Goal: Task Accomplishment & Management: Manage account settings

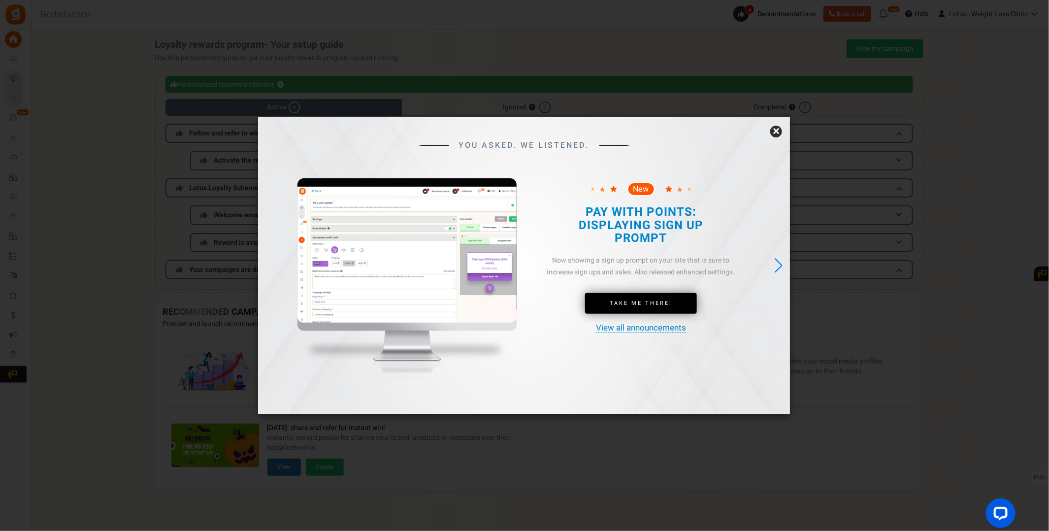
click at [774, 133] on link "×" at bounding box center [776, 132] width 12 height 12
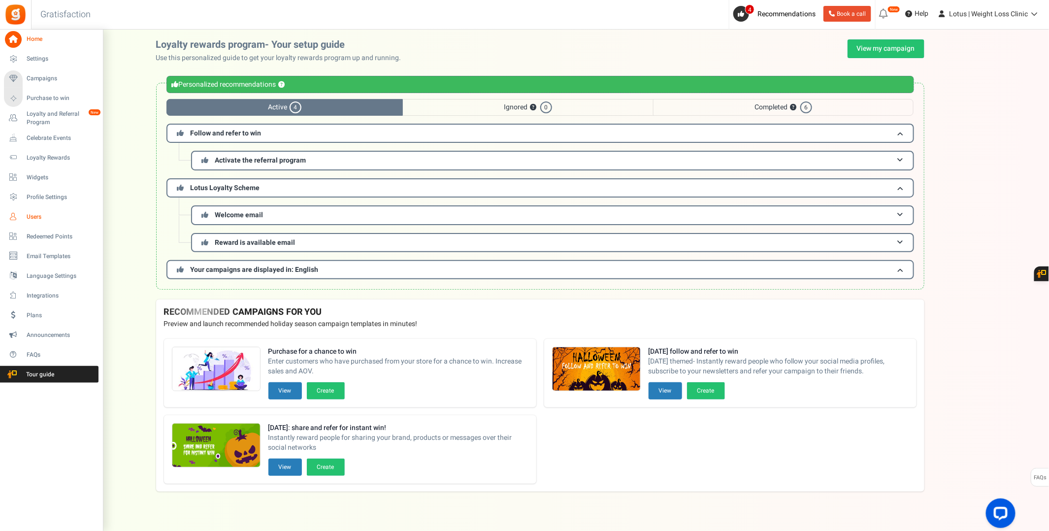
click at [46, 214] on span "Users" at bounding box center [61, 217] width 69 height 8
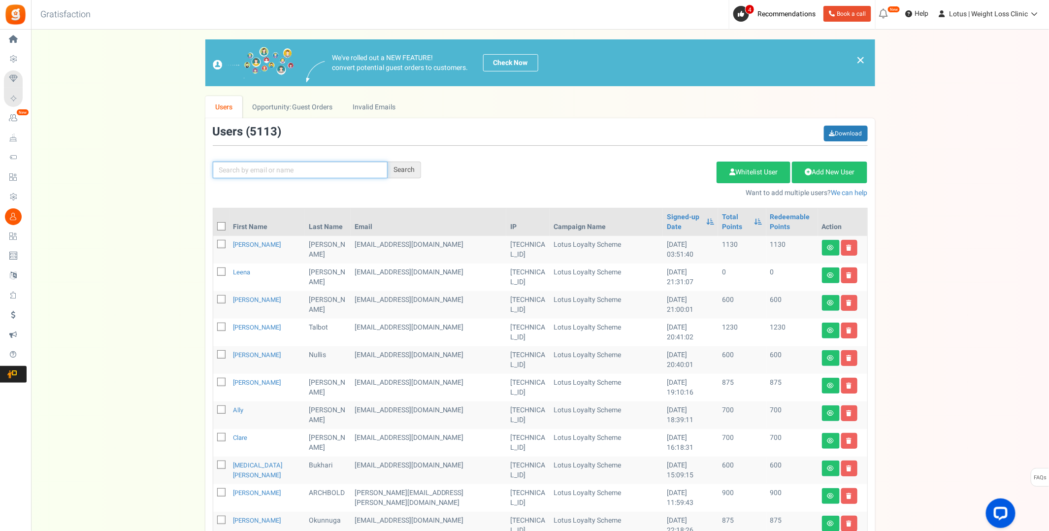
click at [292, 170] on input "text" at bounding box center [300, 170] width 175 height 17
type input "amy nichol"
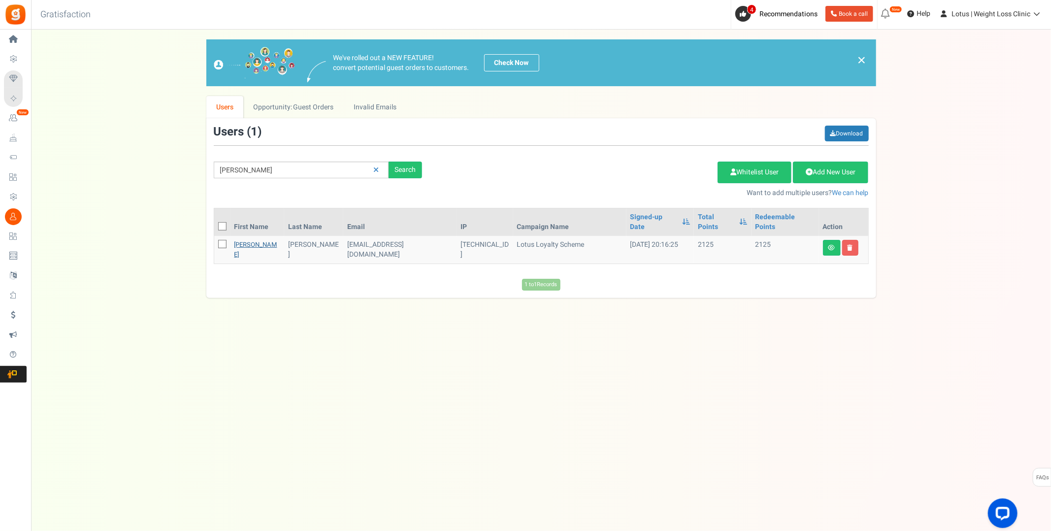
click at [240, 240] on link "[PERSON_NAME]" at bounding box center [255, 249] width 43 height 19
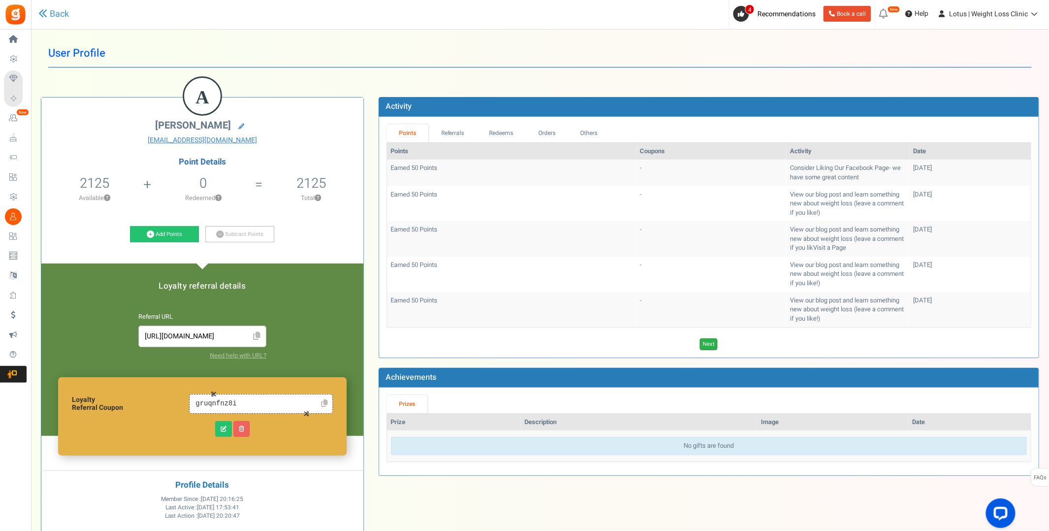
click at [711, 343] on link "Next" at bounding box center [709, 344] width 18 height 12
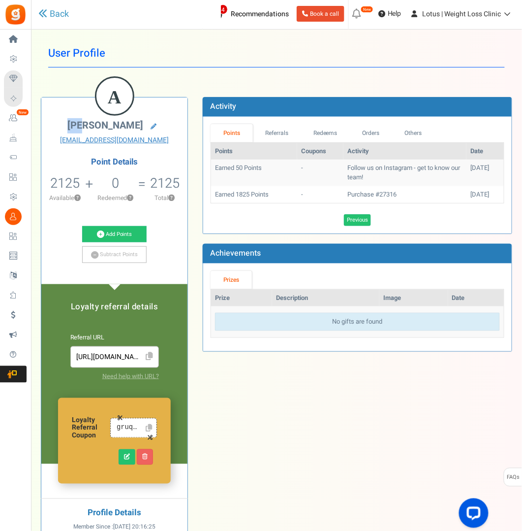
drag, startPoint x: 91, startPoint y: 125, endPoint x: 72, endPoint y: 124, distance: 18.7
click at [72, 124] on span "Amy Nicholson" at bounding box center [105, 125] width 76 height 14
copy span "[PERSON_NAME]"
drag, startPoint x: 138, startPoint y: 128, endPoint x: 94, endPoint y: 124, distance: 44.5
click at [94, 124] on span "Amy Nicholson" at bounding box center [105, 125] width 76 height 14
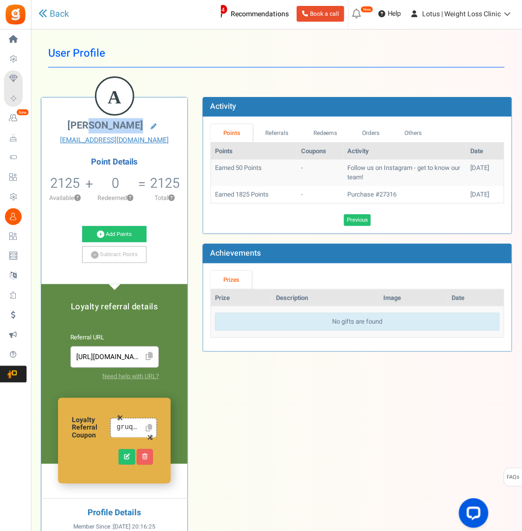
copy span "[PERSON_NAME]"
drag, startPoint x: 49, startPoint y: 180, endPoint x: 78, endPoint y: 187, distance: 30.2
click at [78, 187] on li "2125 2125 Redeemable 0 Exclusion Available ?" at bounding box center [65, 191] width 48 height 41
copy span "2125"
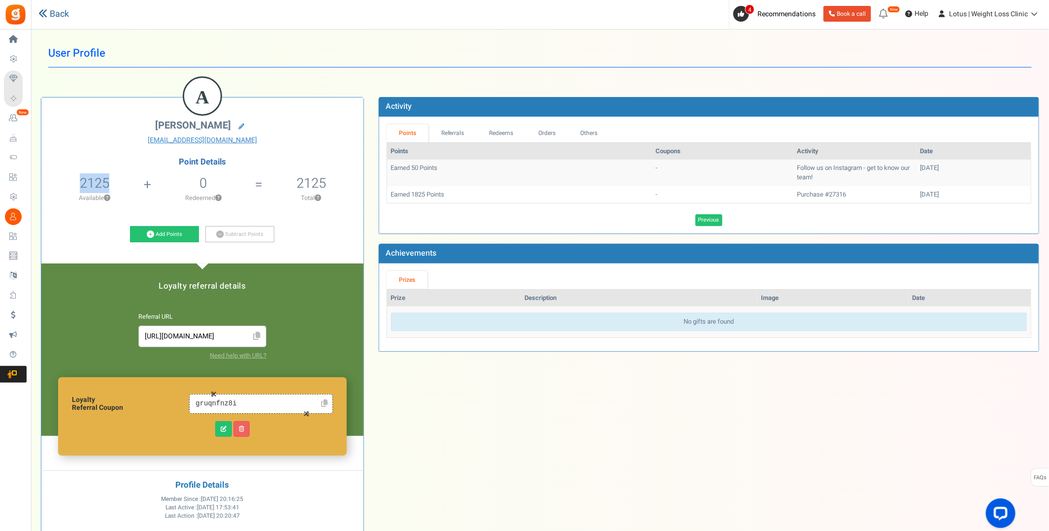
click at [55, 12] on link "Back" at bounding box center [53, 14] width 31 height 13
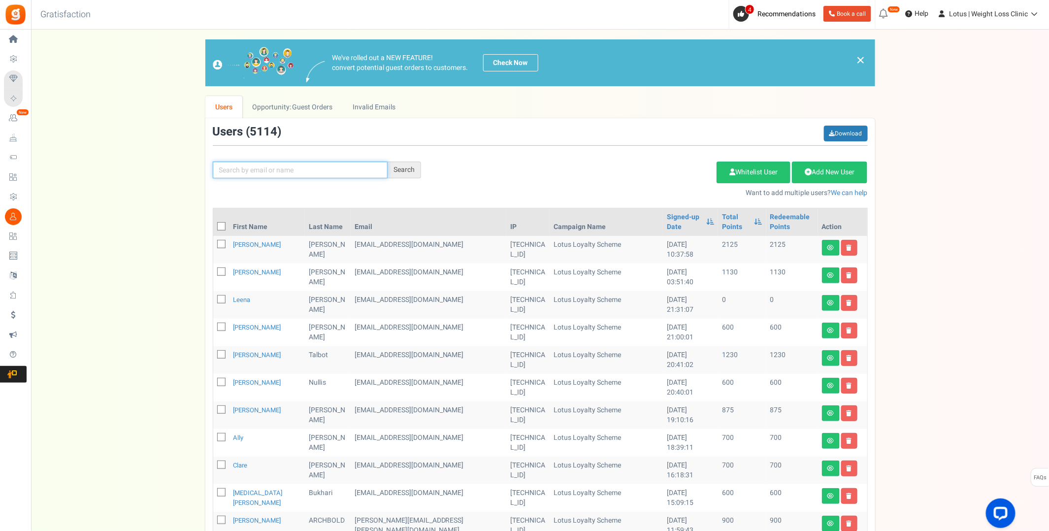
click at [259, 168] on input "text" at bounding box center [300, 170] width 175 height 17
type input "amy nichol"
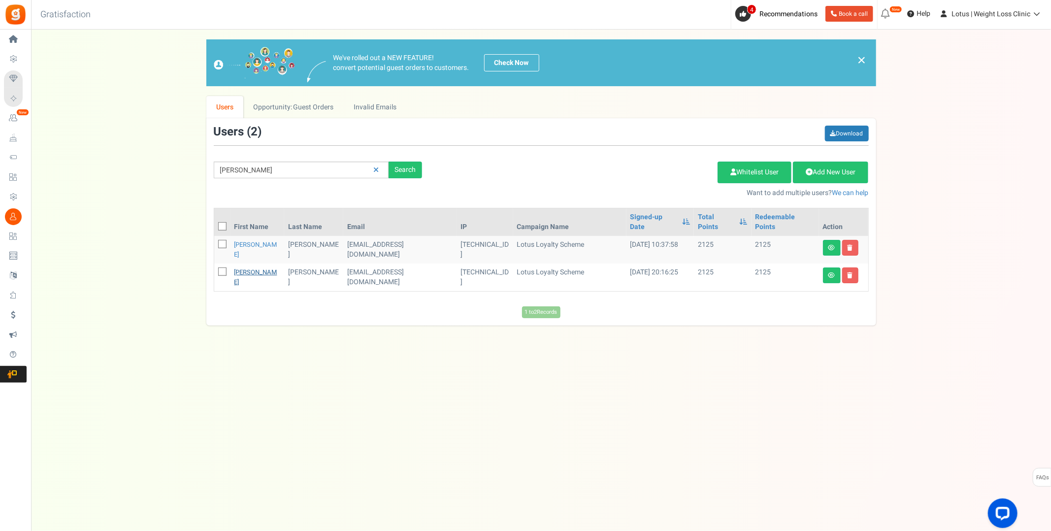
click at [238, 267] on link "[PERSON_NAME]" at bounding box center [255, 276] width 43 height 19
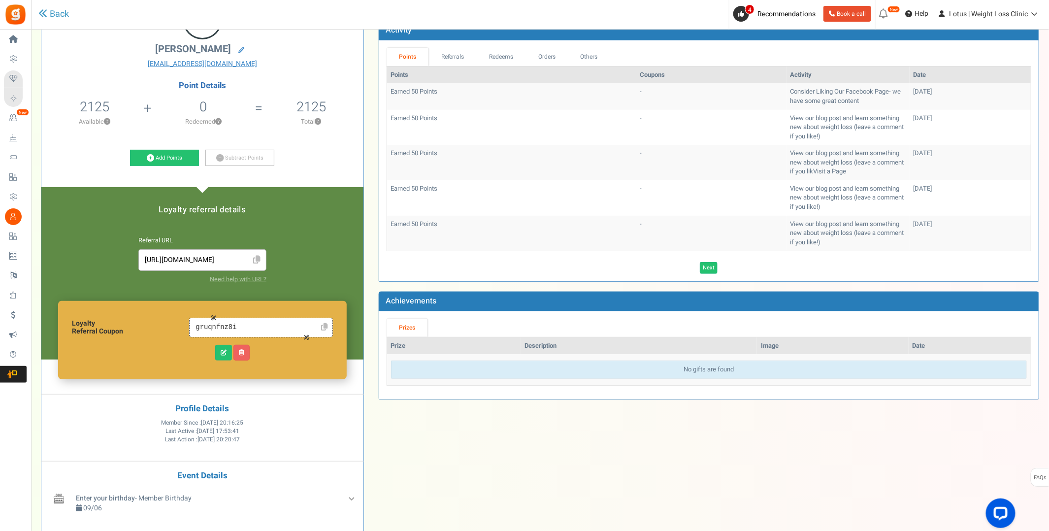
scroll to position [48, 0]
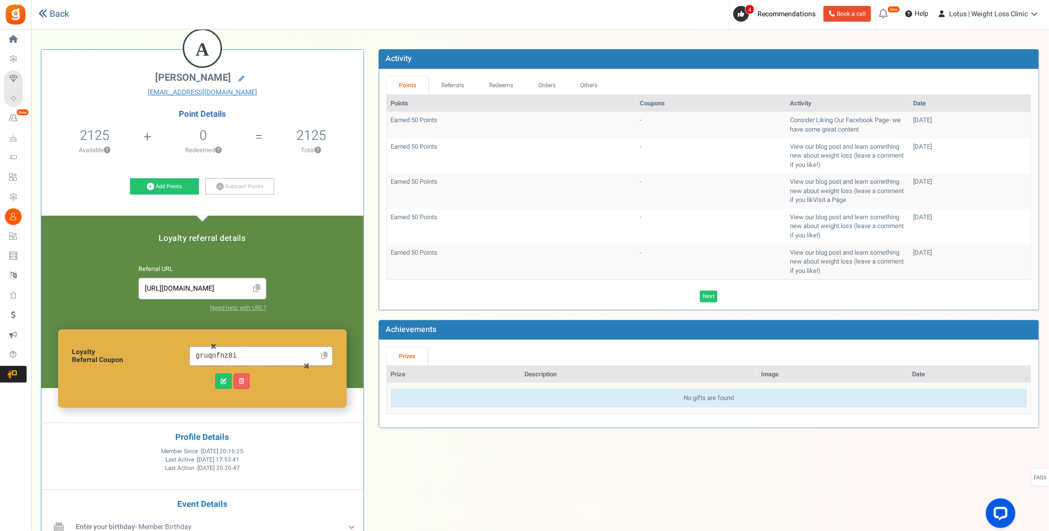
click at [56, 17] on link "Back" at bounding box center [53, 14] width 31 height 13
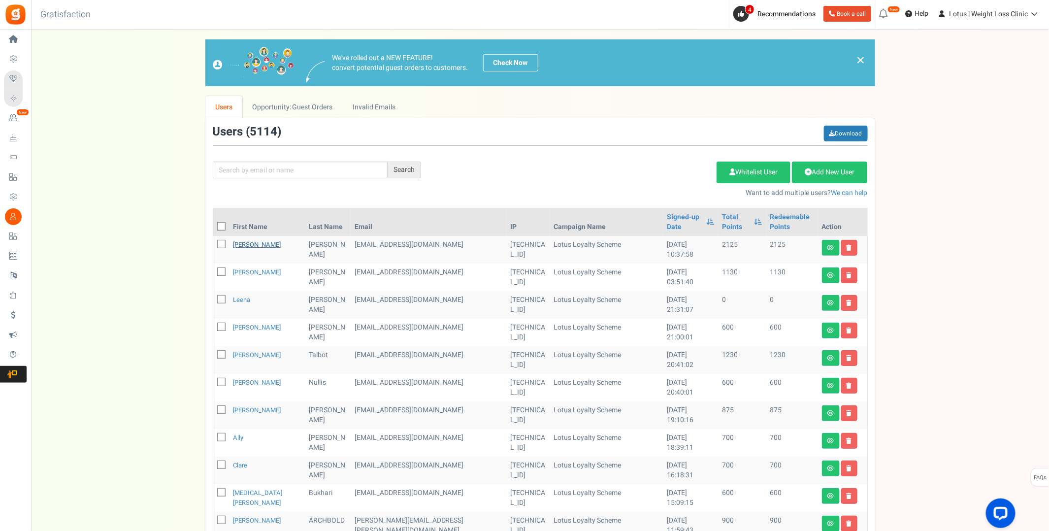
click at [238, 240] on link "[PERSON_NAME]" at bounding box center [257, 244] width 48 height 9
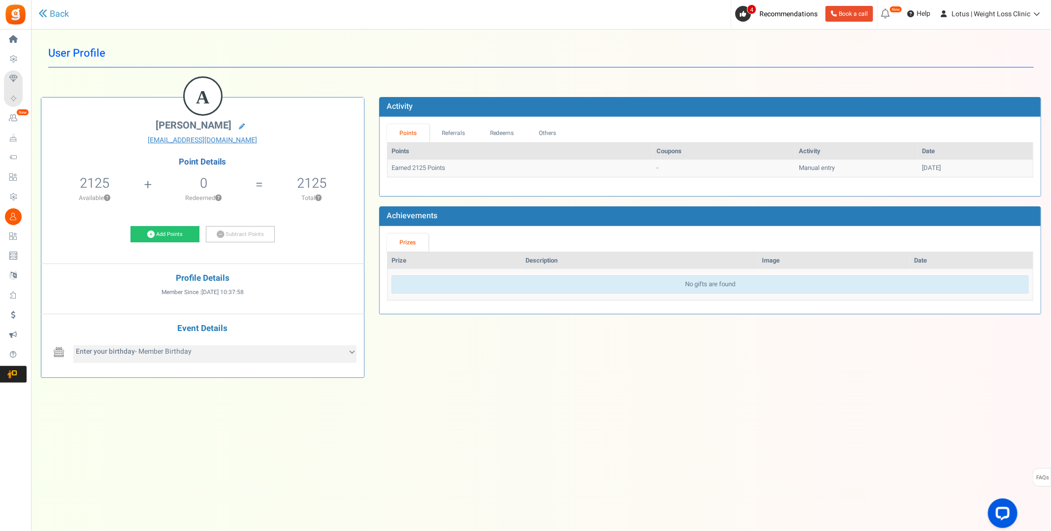
click at [334, 348] on div "Enter your birthday - Member Birthday" at bounding box center [214, 354] width 283 height 18
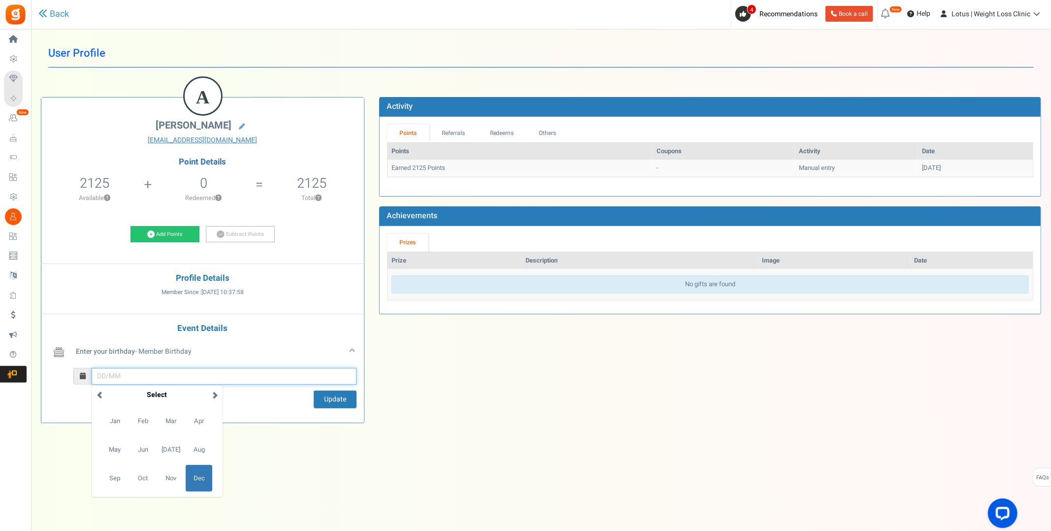
click at [115, 376] on input "December Su Mo Tu We Th Fr Sa 27 28 29 30 1 2 3 4 5 6 7 8 9 10 11 12 13 14 15 1…" at bounding box center [224, 376] width 265 height 17
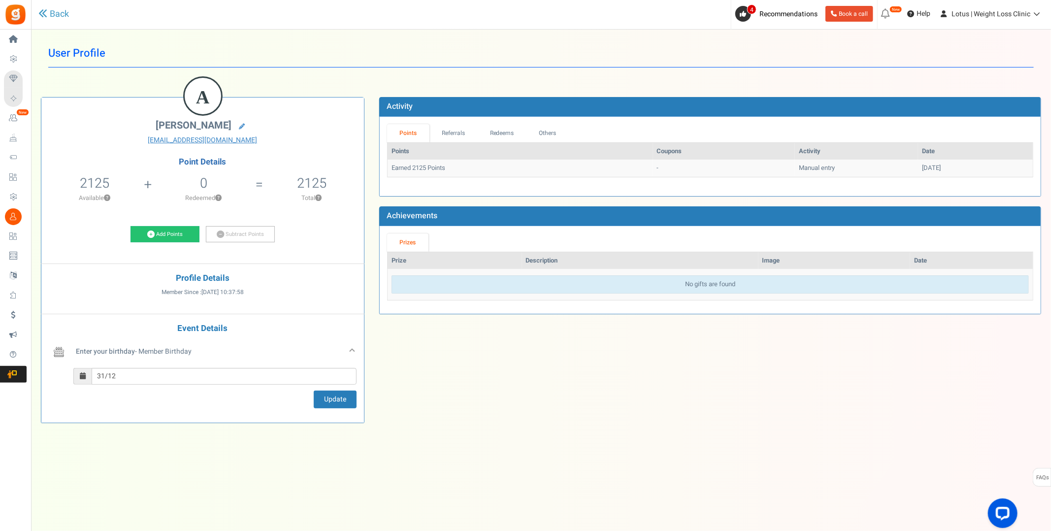
click at [258, 400] on div "31/12 Update" at bounding box center [214, 388] width 283 height 40
click at [128, 379] on input "31/12" at bounding box center [224, 376] width 265 height 17
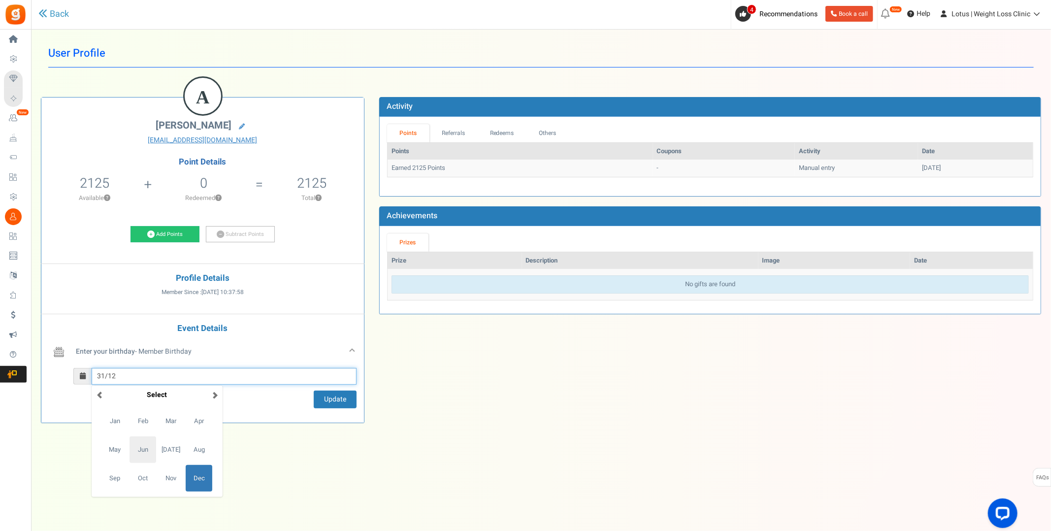
click at [137, 444] on span "Jun" at bounding box center [142, 449] width 27 height 27
click at [180, 434] on td "9" at bounding box center [177, 439] width 18 height 15
type input "09/06"
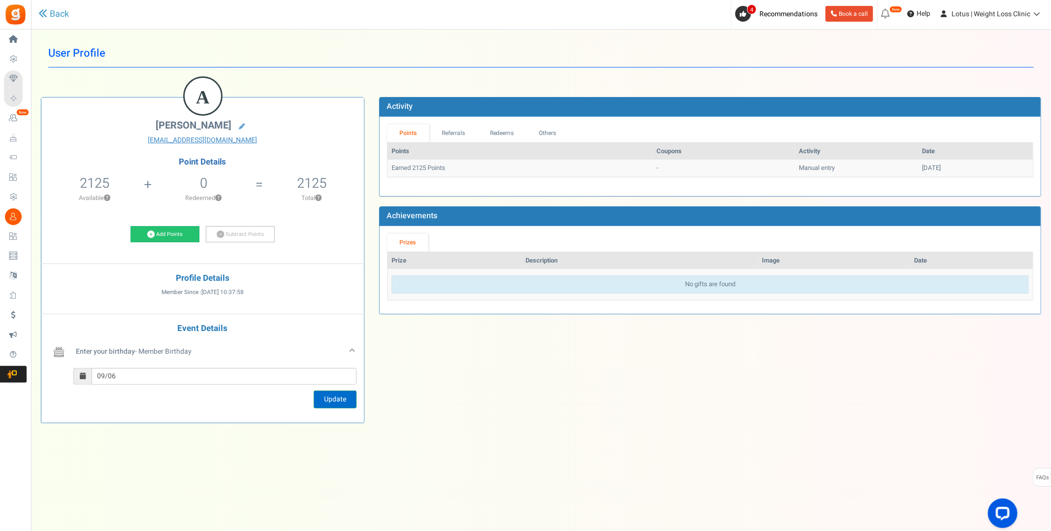
click at [333, 398] on button "Update" at bounding box center [335, 399] width 43 height 18
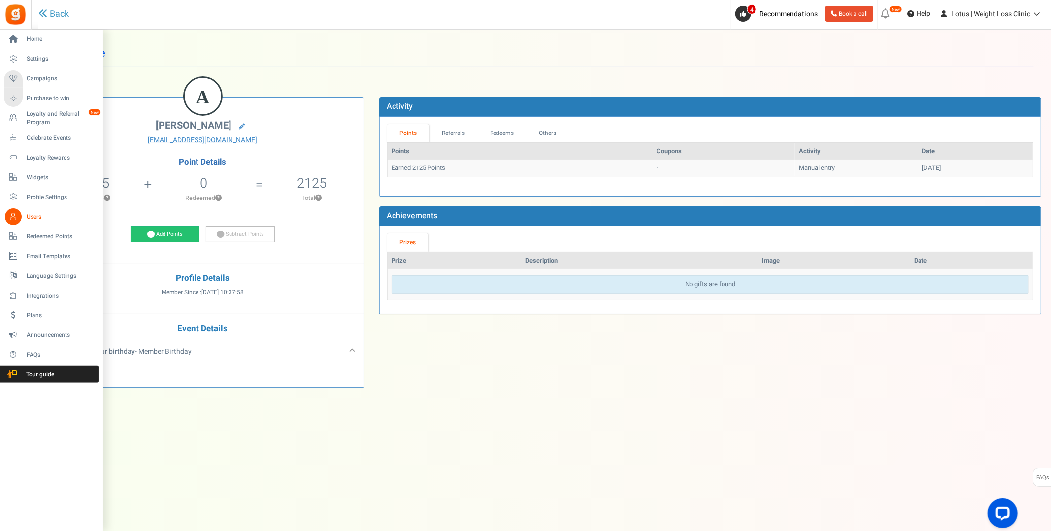
click at [30, 213] on span "Users" at bounding box center [61, 217] width 69 height 8
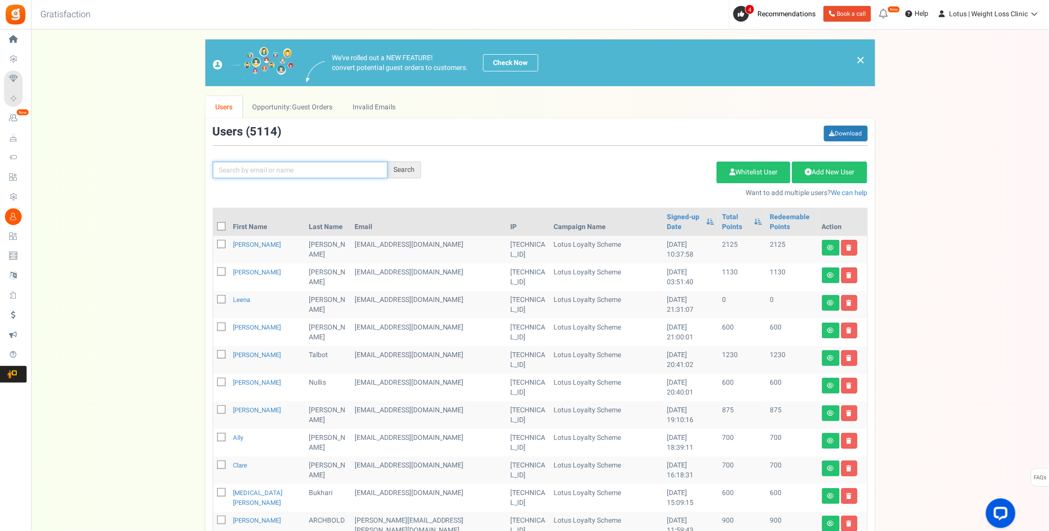
click at [266, 174] on input "text" at bounding box center [300, 170] width 175 height 17
click at [400, 168] on div "Search" at bounding box center [404, 170] width 33 height 17
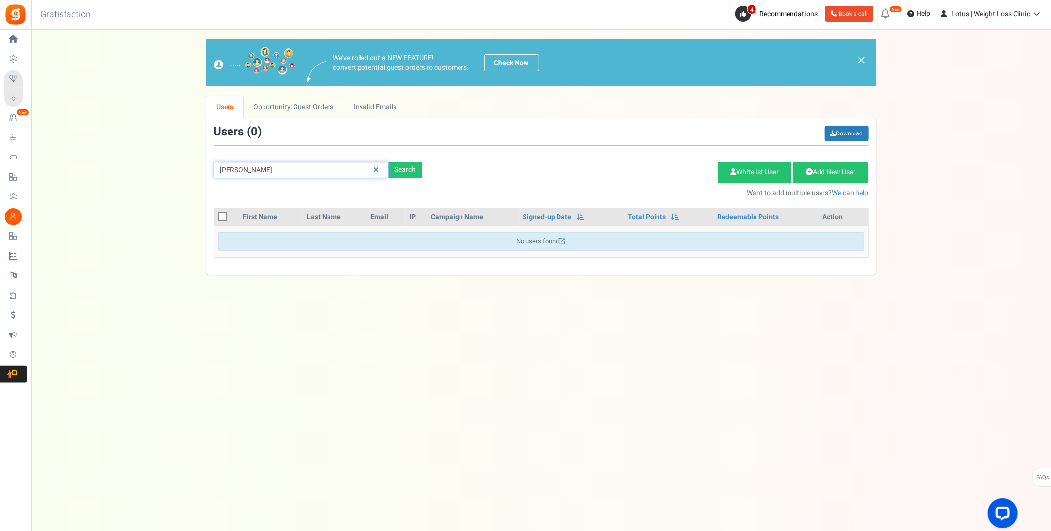
click at [244, 169] on input "amy nicolson" at bounding box center [301, 170] width 175 height 17
type input "amy nicholson"
click at [414, 167] on div "Search" at bounding box center [404, 170] width 33 height 17
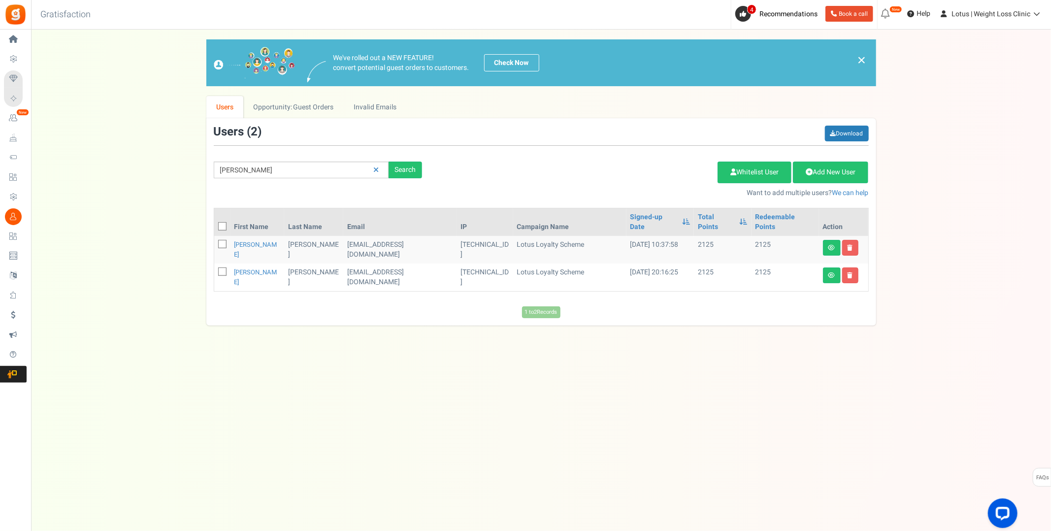
click at [223, 269] on icon at bounding box center [223, 272] width 6 height 6
click at [215, 269] on input "checkbox" at bounding box center [211, 272] width 6 height 6
checkbox input "true"
click at [652, 176] on link "Delete Selected Users" at bounding box center [668, 173] width 96 height 22
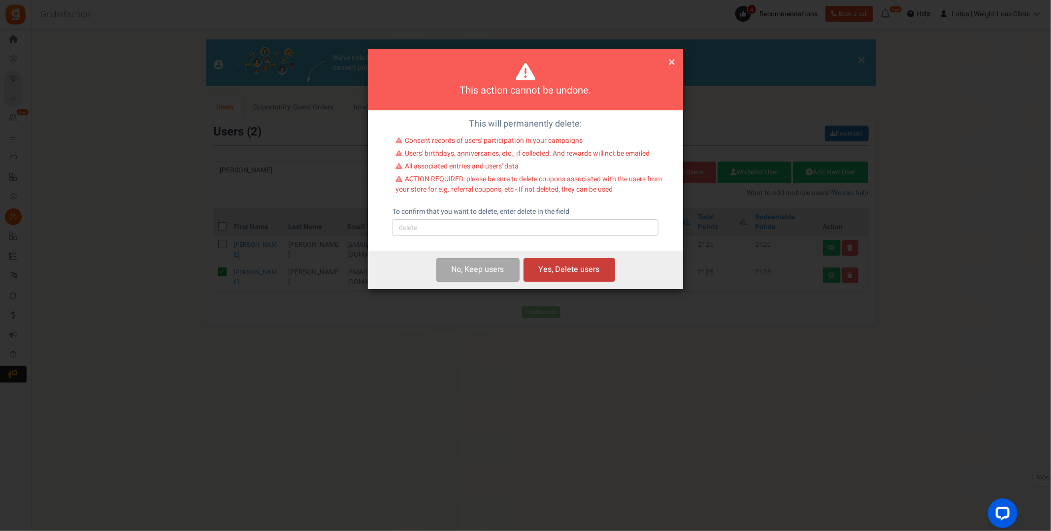
click at [570, 259] on button "Yes, Delete users" at bounding box center [569, 269] width 92 height 23
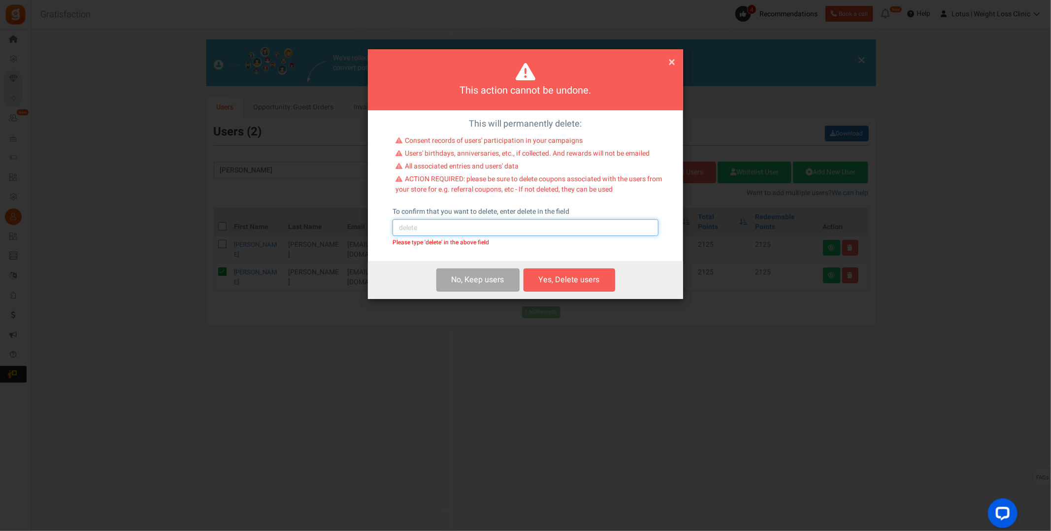
click at [437, 228] on input "text" at bounding box center [525, 227] width 266 height 17
type input "delete"
click at [550, 281] on button "Yes, Delete users" at bounding box center [569, 279] width 92 height 23
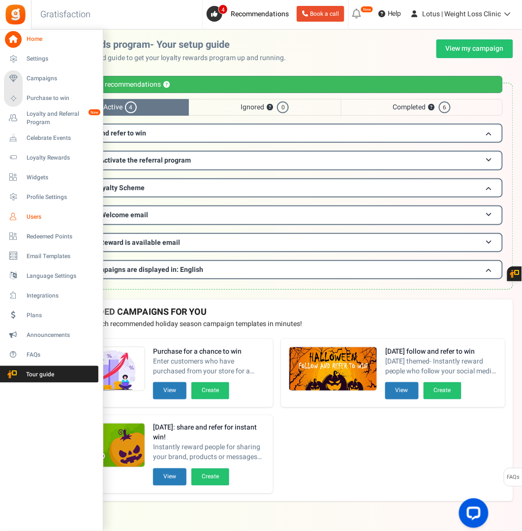
click at [34, 217] on span "Users" at bounding box center [61, 217] width 69 height 8
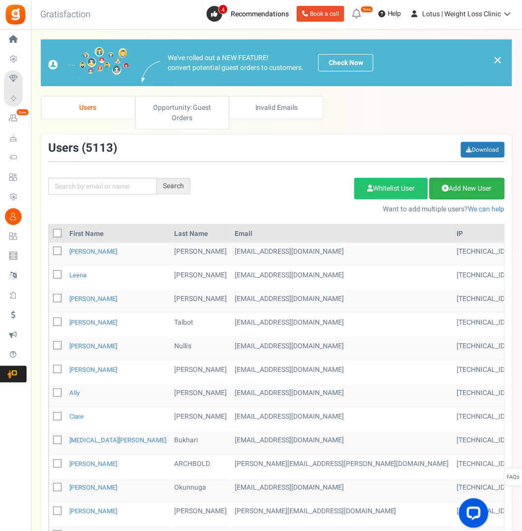
click at [457, 188] on link "Add New User" at bounding box center [467, 189] width 75 height 22
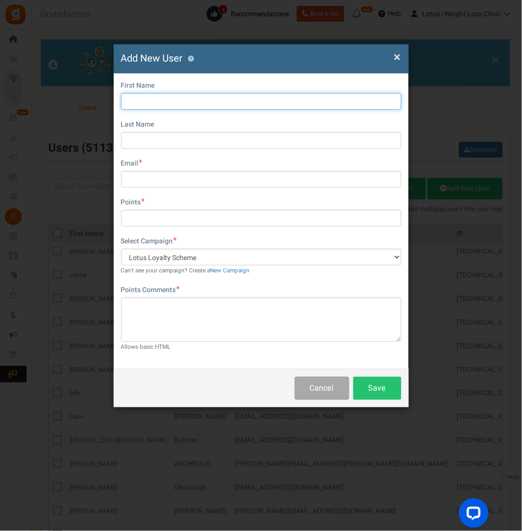
click at [146, 101] on input "text" at bounding box center [261, 101] width 281 height 17
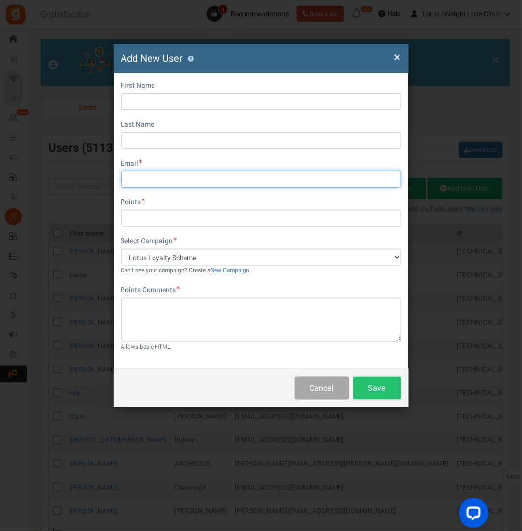
click at [144, 186] on input "text" at bounding box center [261, 179] width 281 height 17
paste input "[EMAIL_ADDRESS][DOMAIN_NAME]"
type input "[EMAIL_ADDRESS][DOMAIN_NAME]"
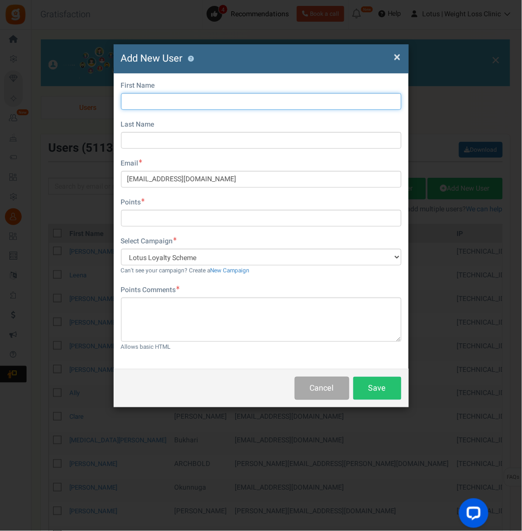
click at [134, 94] on input "text" at bounding box center [261, 101] width 281 height 17
paste input "[PERSON_NAME]"
type input "[PERSON_NAME]"
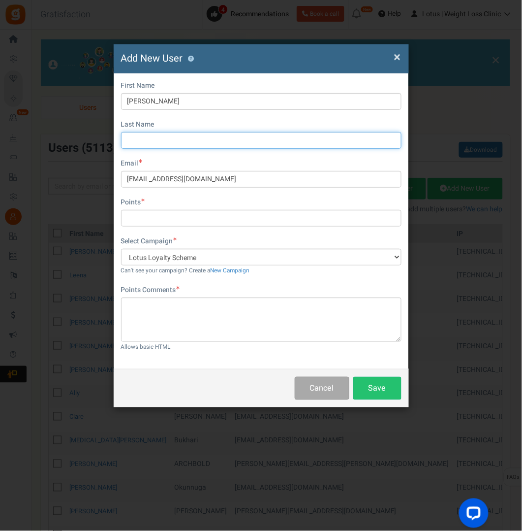
click at [179, 137] on input "text" at bounding box center [261, 140] width 281 height 17
paste input "[PERSON_NAME]"
type input "[PERSON_NAME]"
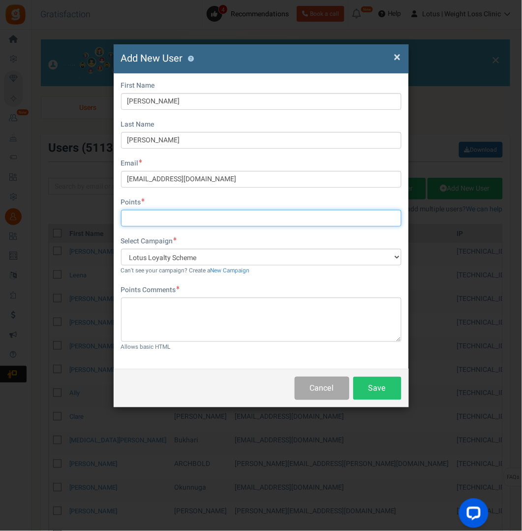
click at [171, 221] on input "text" at bounding box center [261, 218] width 281 height 17
paste input "2125"
type input "2125"
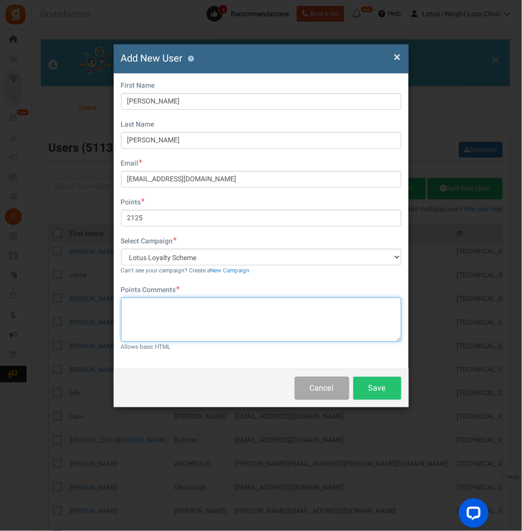
click at [138, 308] on textarea at bounding box center [261, 319] width 281 height 44
type textarea "email address amendment account"
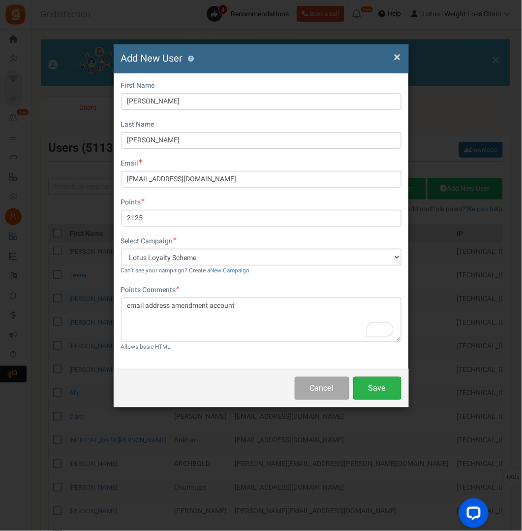
click at [383, 388] on button "Save" at bounding box center [378, 388] width 48 height 23
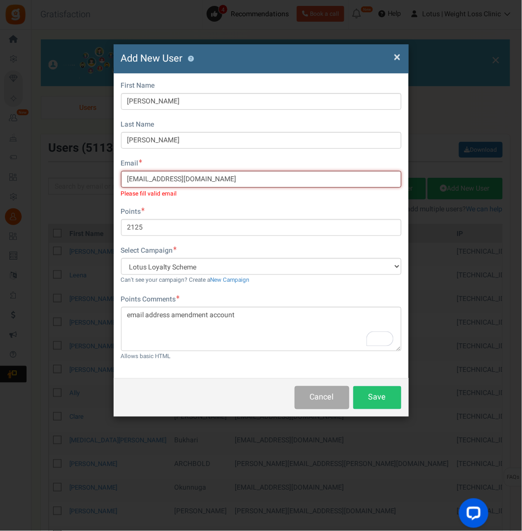
click at [128, 180] on input "[EMAIL_ADDRESS][DOMAIN_NAME]" at bounding box center [261, 179] width 281 height 17
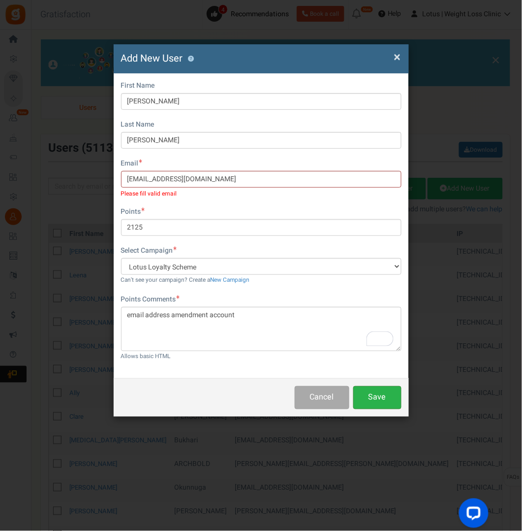
click at [388, 400] on button "Save" at bounding box center [378, 397] width 48 height 23
click at [386, 404] on button "Save" at bounding box center [378, 397] width 48 height 23
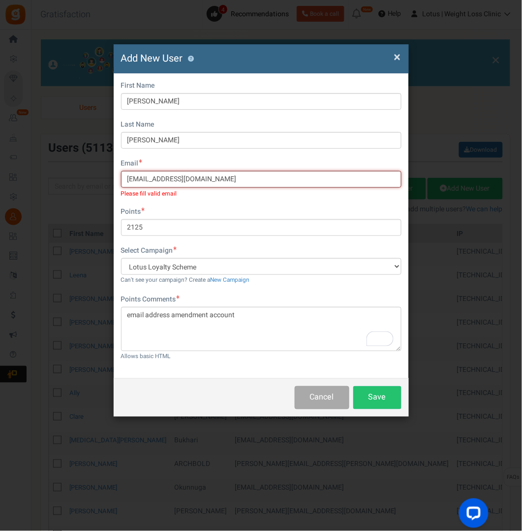
click at [238, 180] on input "[EMAIL_ADDRESS][DOMAIN_NAME]" at bounding box center [261, 179] width 281 height 17
type input "[EMAIL_ADDRESS][DOMAIN_NAME]"
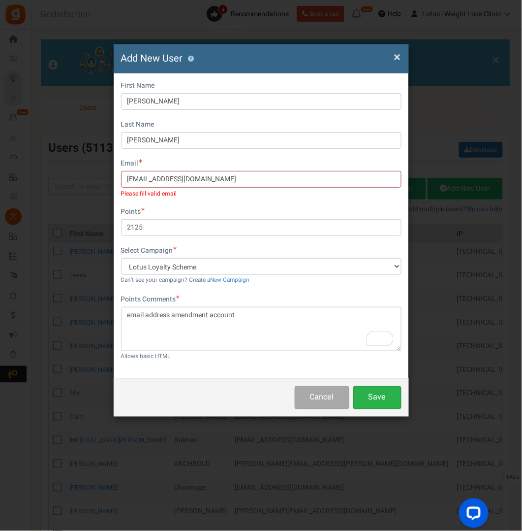
click at [375, 395] on button "Save" at bounding box center [378, 397] width 48 height 23
